Goal: Navigation & Orientation: Find specific page/section

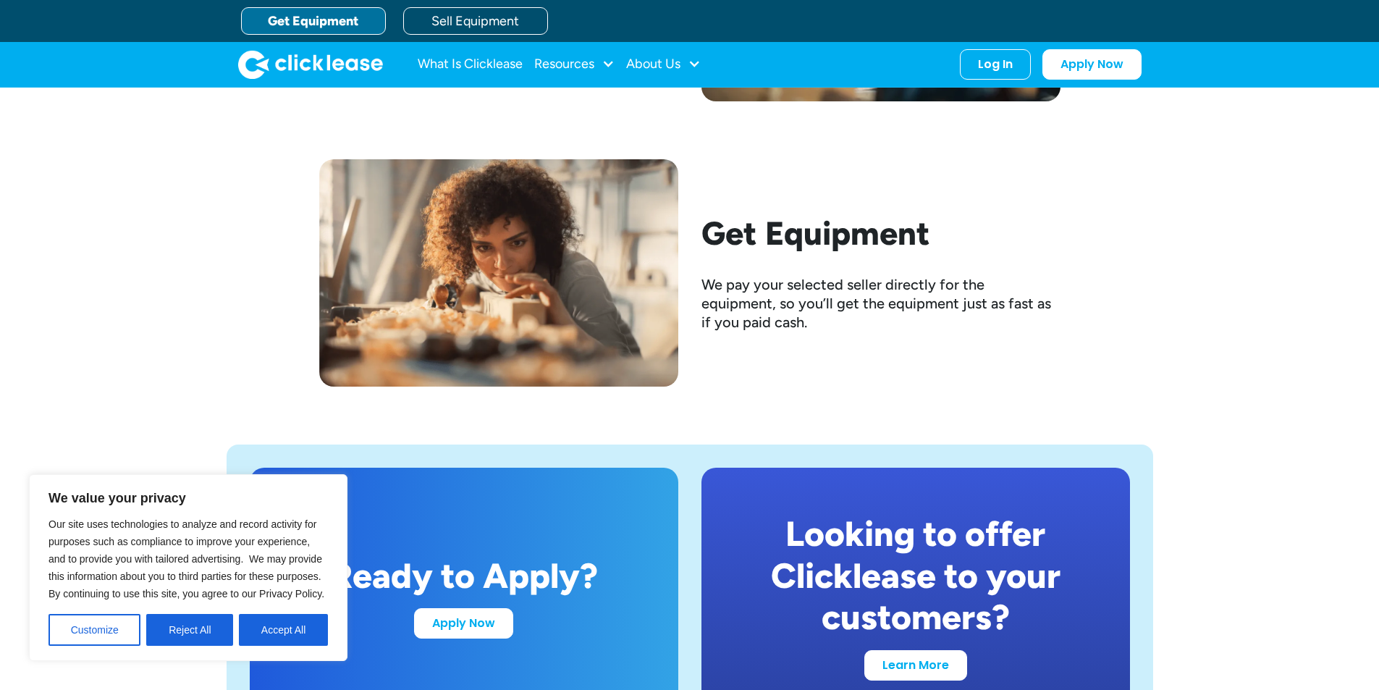
scroll to position [2132, 0]
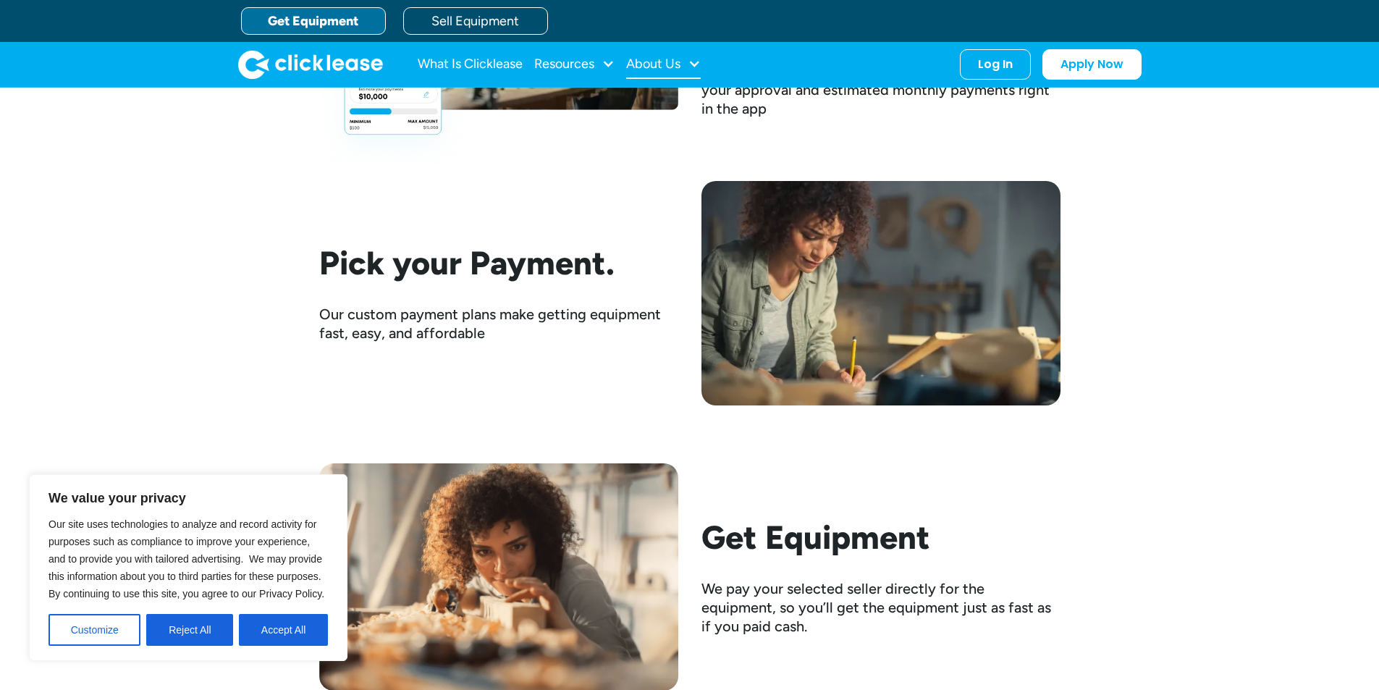
click at [691, 62] on div at bounding box center [694, 63] width 13 height 13
click at [585, 64] on div "Resources" at bounding box center [564, 64] width 60 height 0
click at [462, 55] on link "What Is Clicklease" at bounding box center [470, 64] width 105 height 29
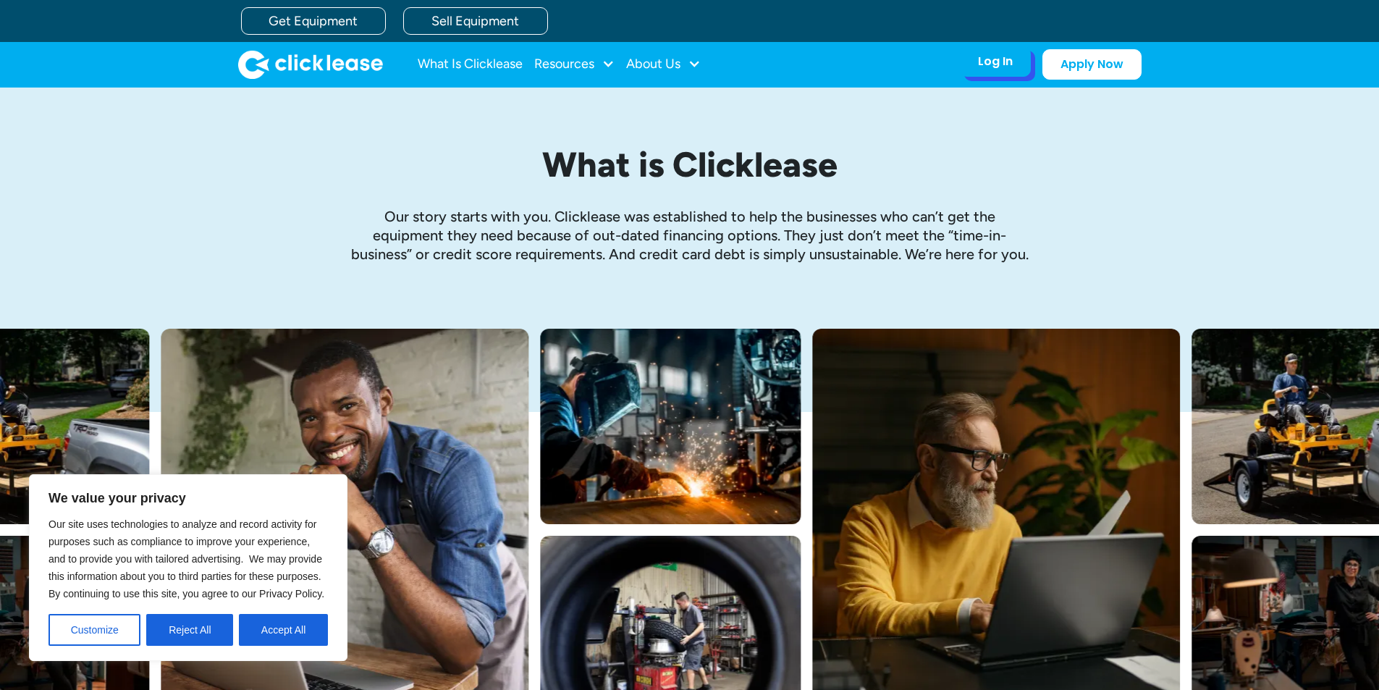
click at [975, 49] on div "Log In Account login I use Clicklease to get my equipment Partner Portal I offe…" at bounding box center [995, 61] width 71 height 30
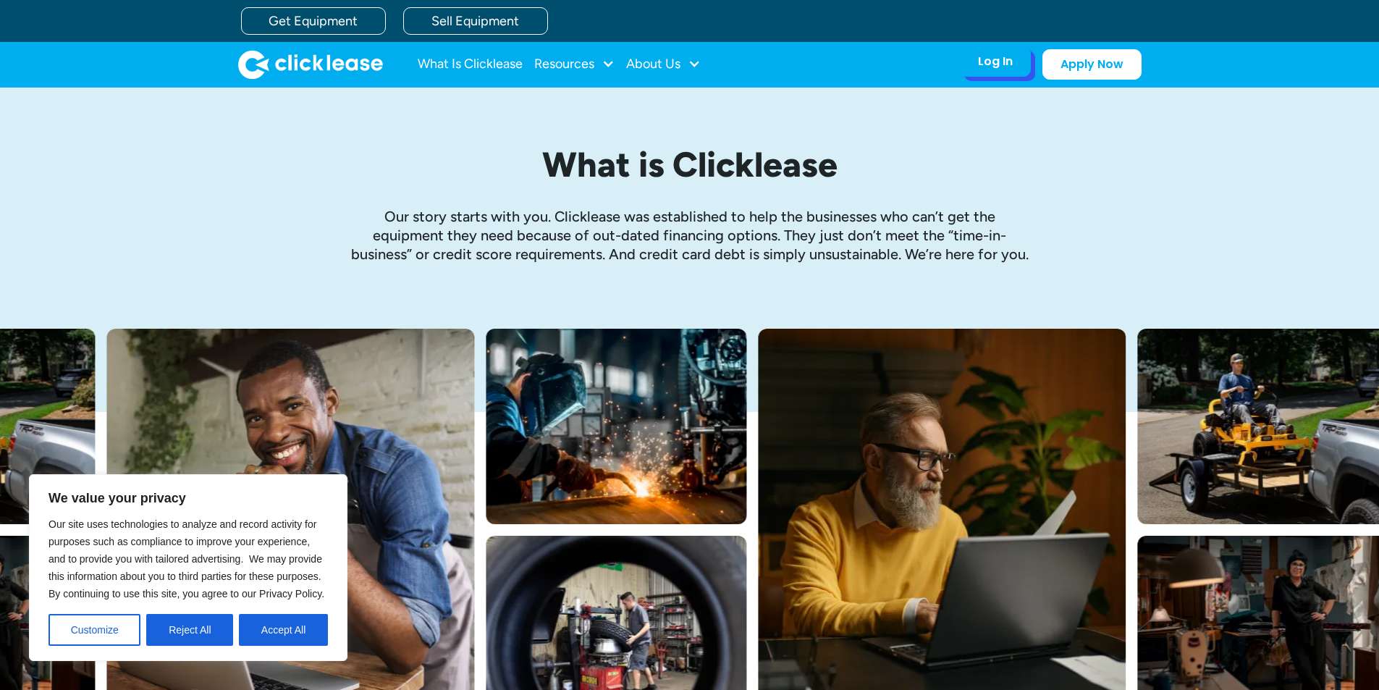
click at [991, 58] on div "Log In" at bounding box center [995, 61] width 35 height 14
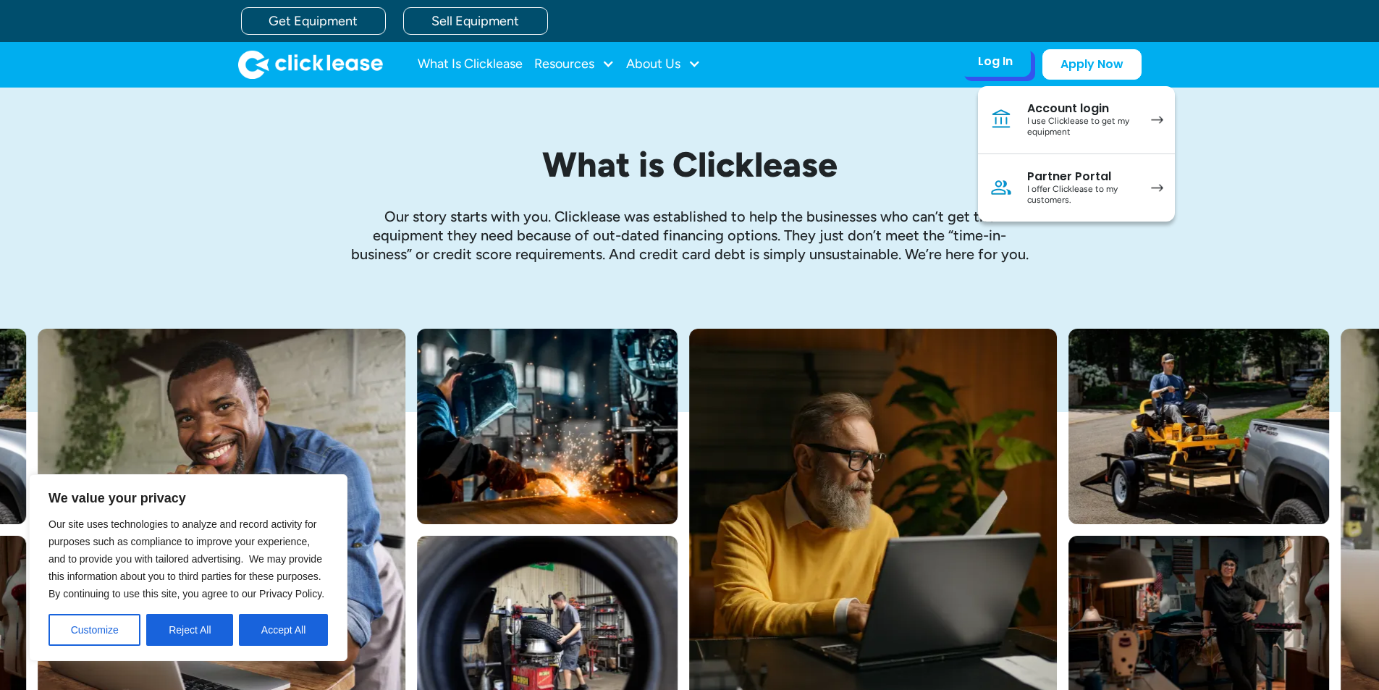
click at [1081, 177] on div "Partner Portal" at bounding box center [1081, 176] width 109 height 14
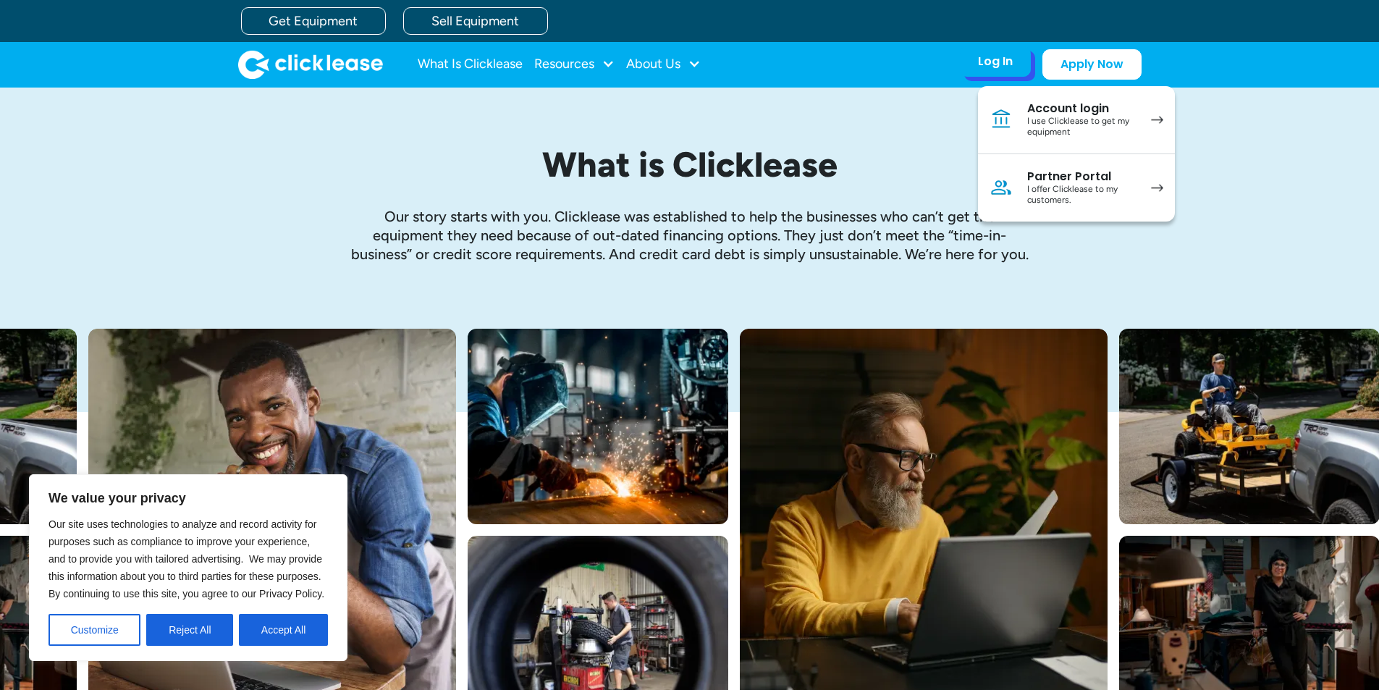
click at [1054, 189] on div "I offer Clicklease to my customers." at bounding box center [1081, 195] width 109 height 22
